Goal: Information Seeking & Learning: Learn about a topic

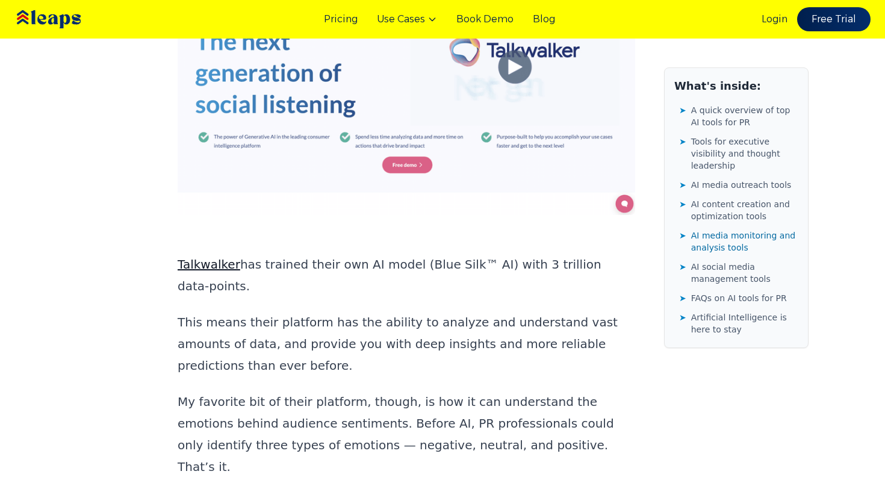
scroll to position [14449, 0]
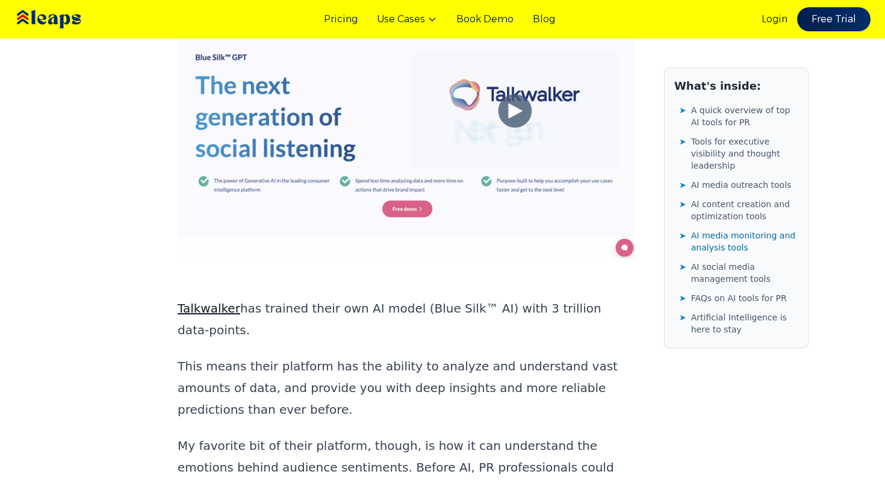
drag, startPoint x: 255, startPoint y: 157, endPoint x: 169, endPoint y: 149, distance: 86.5
copy strong "Mention"
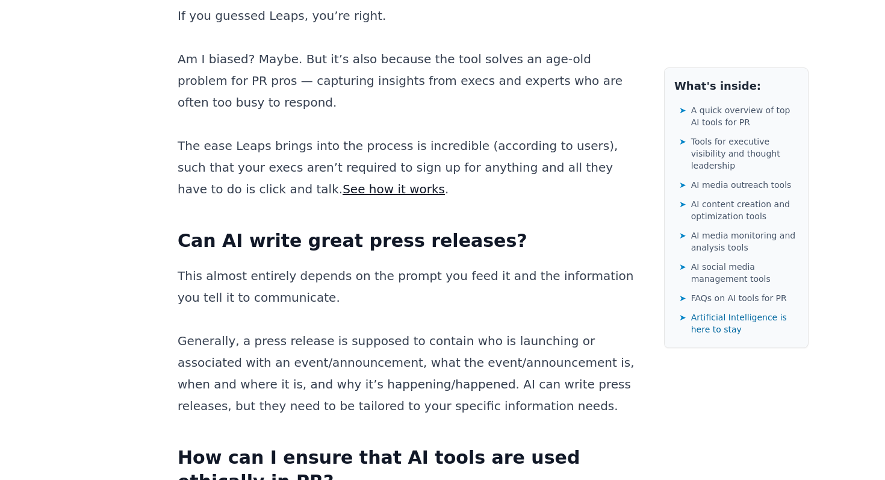
scroll to position [19364, 0]
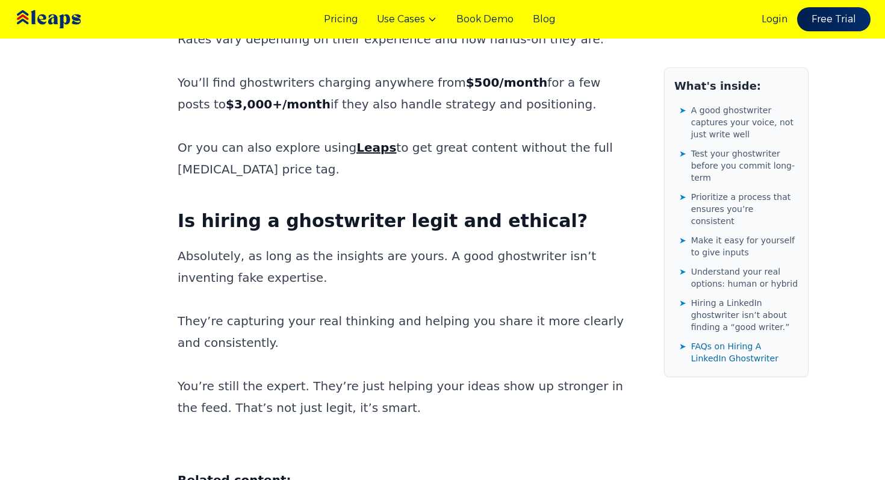
scroll to position [6183, 0]
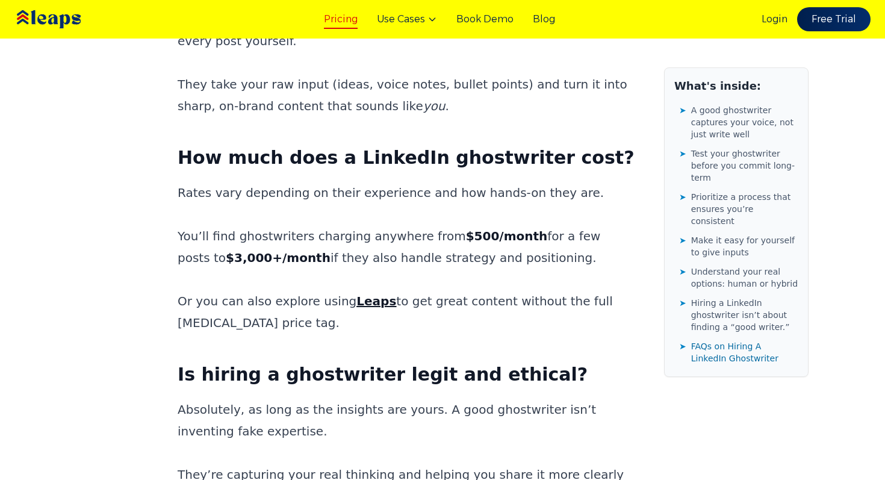
click at [335, 21] on link "Pricing" at bounding box center [341, 19] width 34 height 14
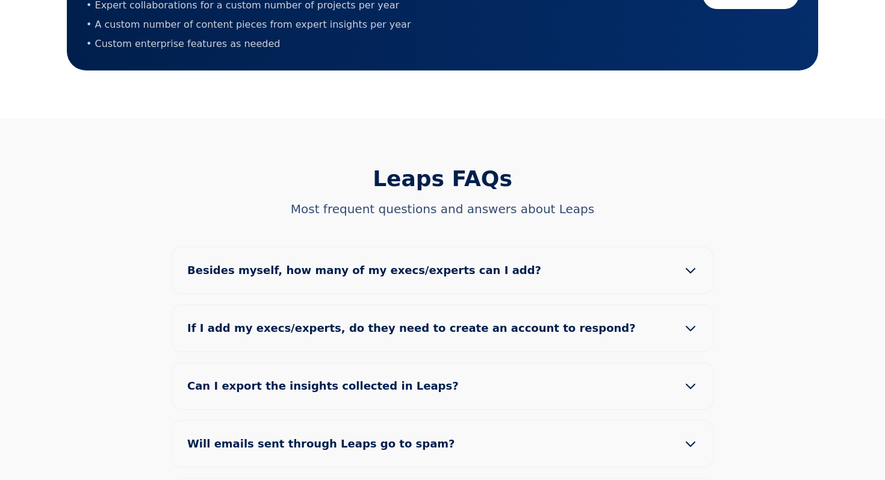
scroll to position [1016, 0]
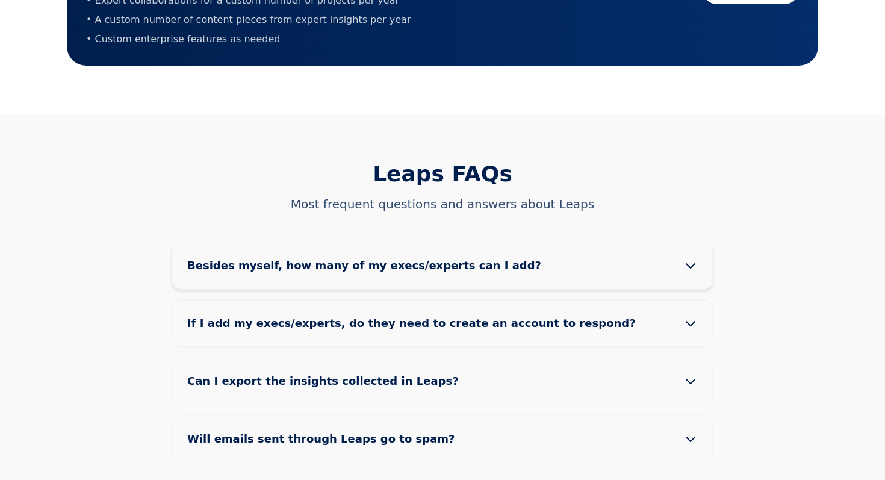
click at [686, 258] on icon at bounding box center [691, 265] width 14 height 14
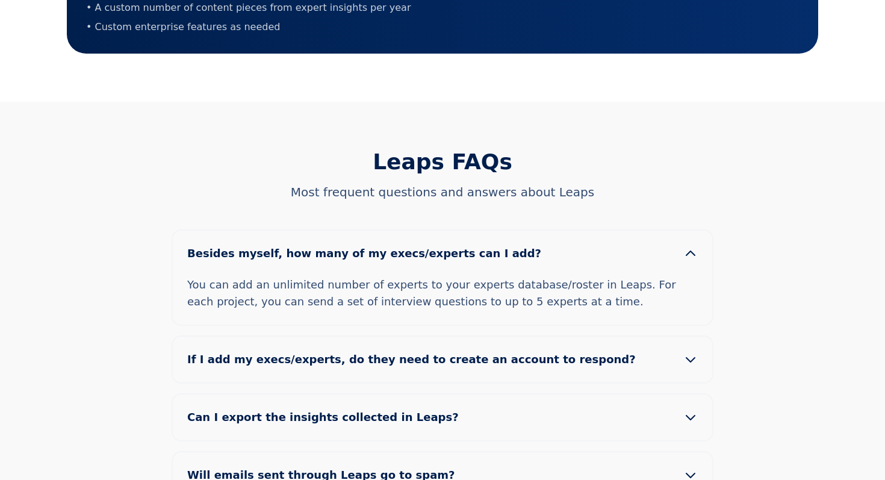
scroll to position [1114, 0]
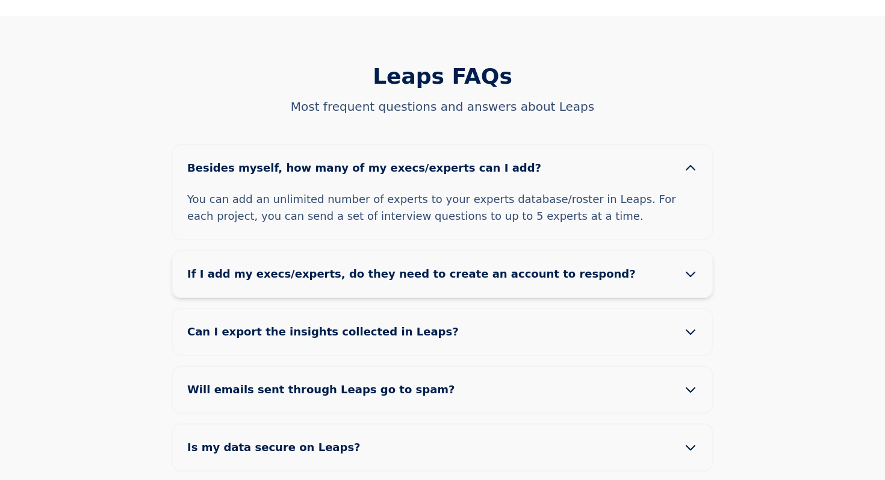
click at [696, 267] on icon at bounding box center [691, 274] width 14 height 14
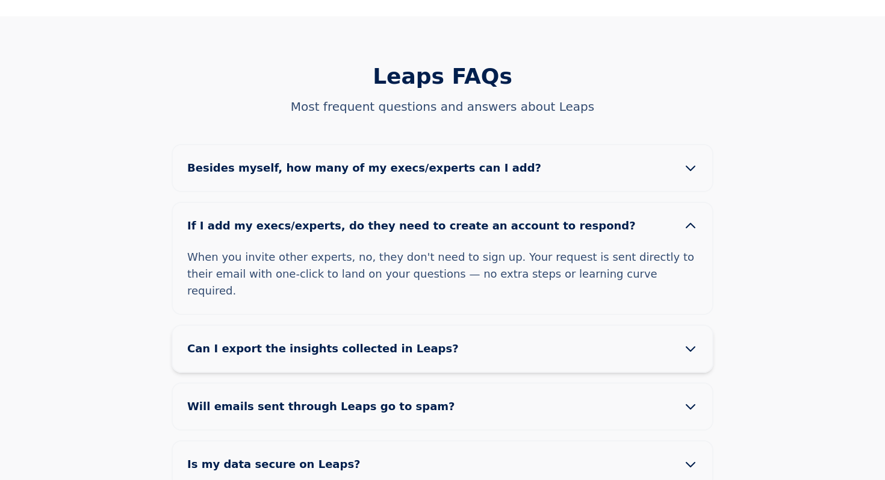
click at [685, 341] on icon at bounding box center [691, 348] width 14 height 14
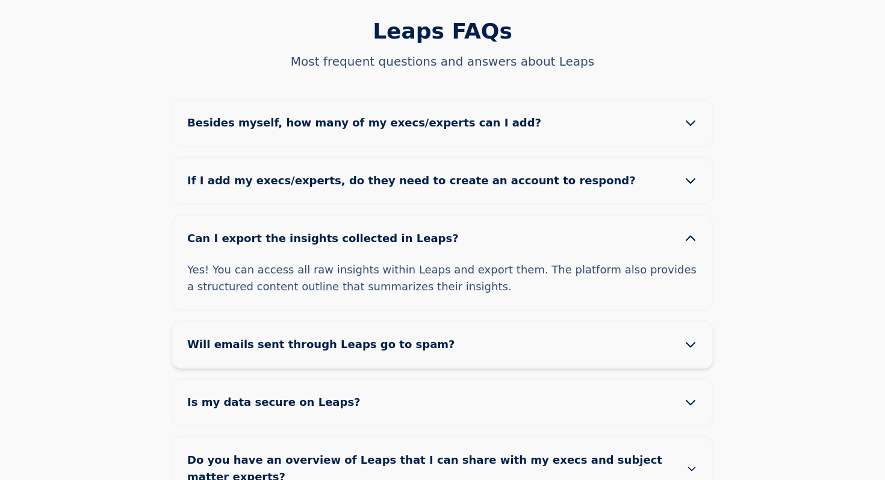
scroll to position [1232, 0]
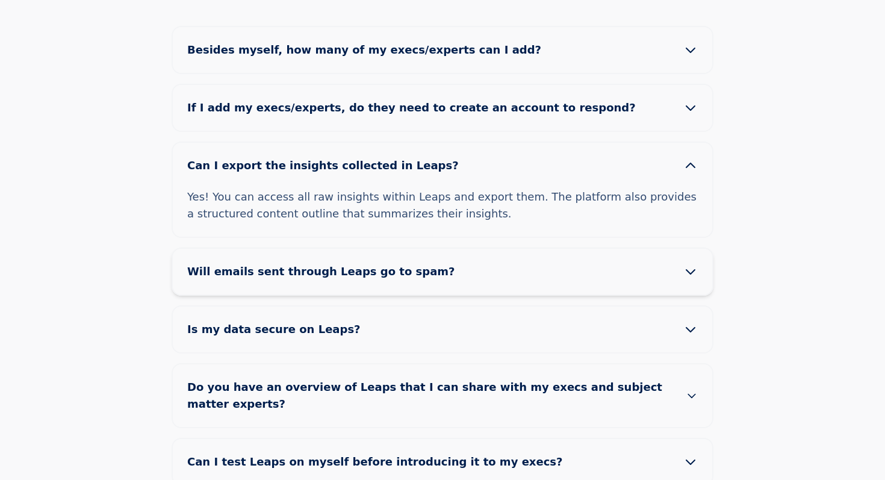
click at [691, 270] on icon at bounding box center [691, 272] width 8 height 4
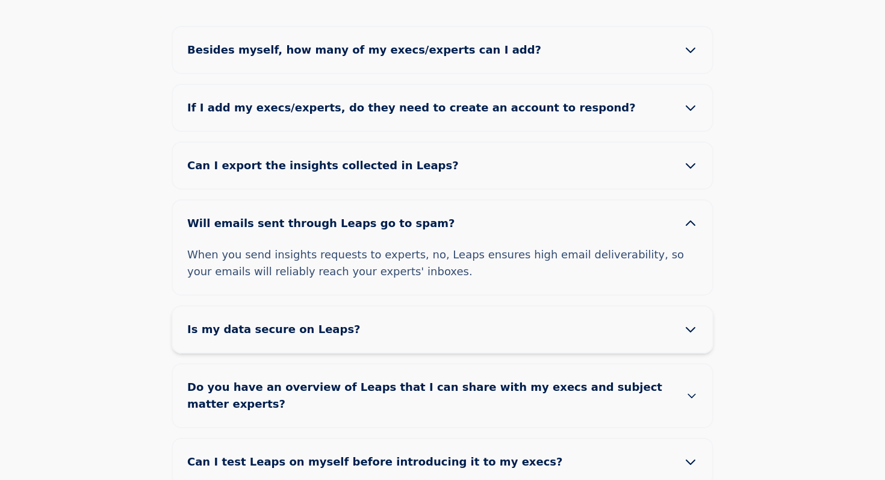
click at [690, 307] on button "Is my data secure on Leaps?" at bounding box center [443, 330] width 540 height 46
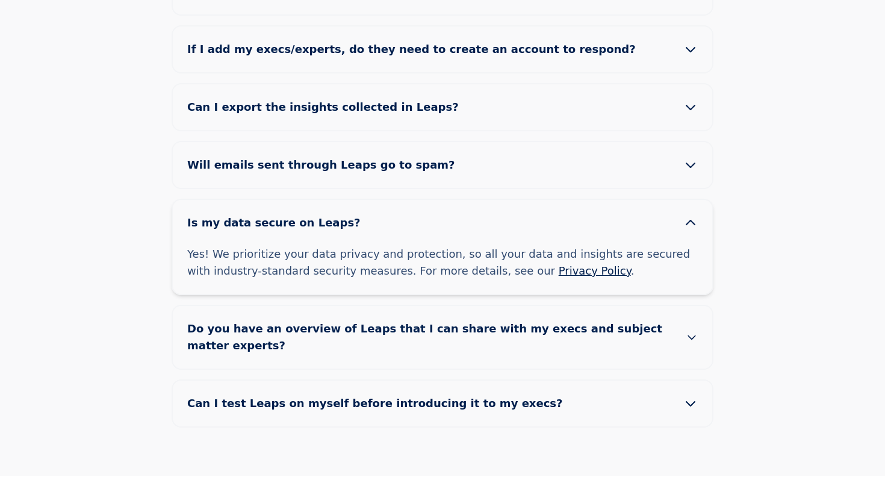
scroll to position [1312, 0]
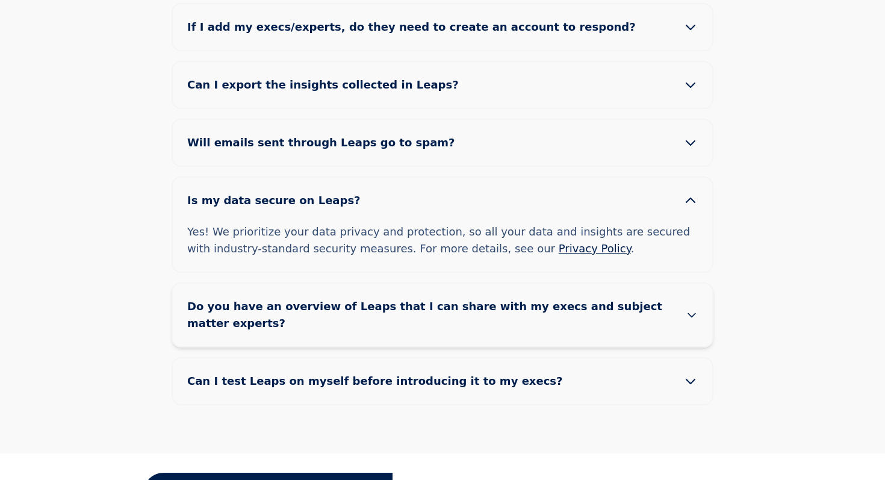
click at [692, 308] on icon at bounding box center [692, 315] width 12 height 14
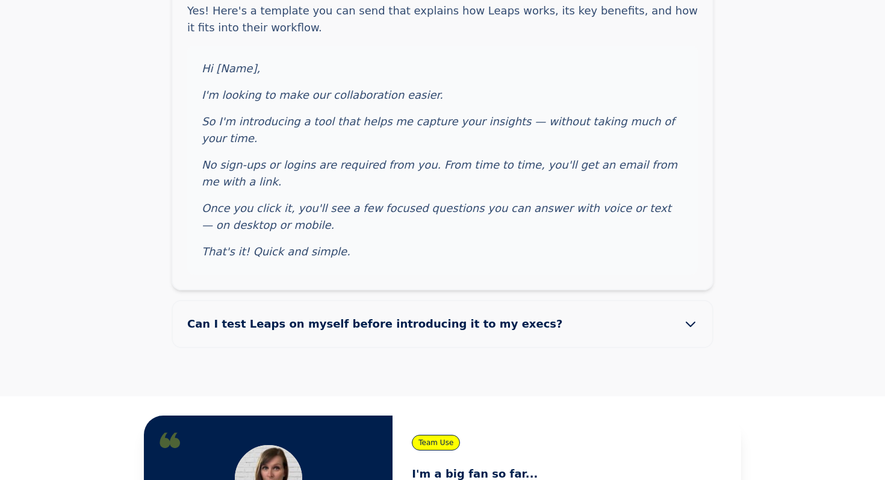
scroll to position [1622, 0]
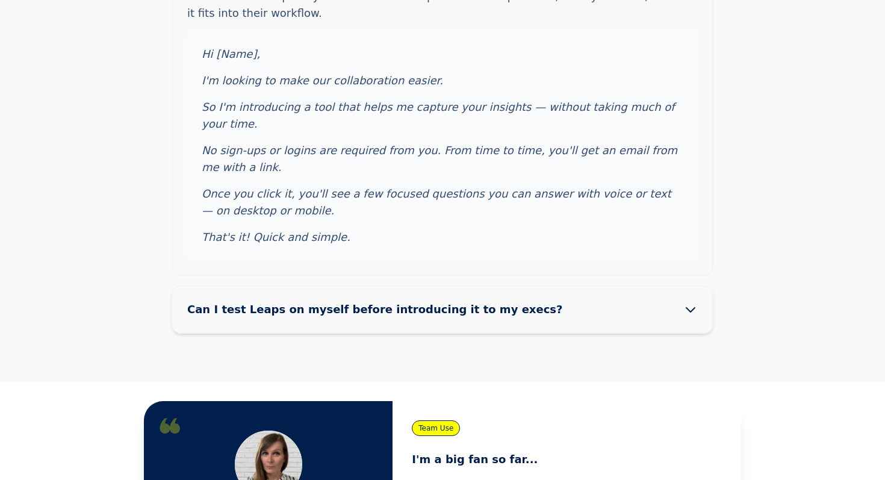
click at [692, 308] on icon at bounding box center [691, 310] width 8 height 4
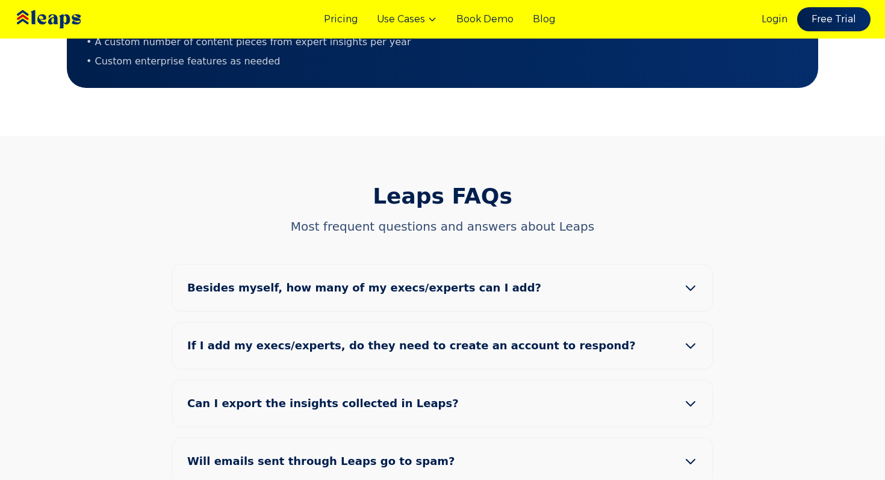
scroll to position [991, 0]
